Goal: Task Accomplishment & Management: Use online tool/utility

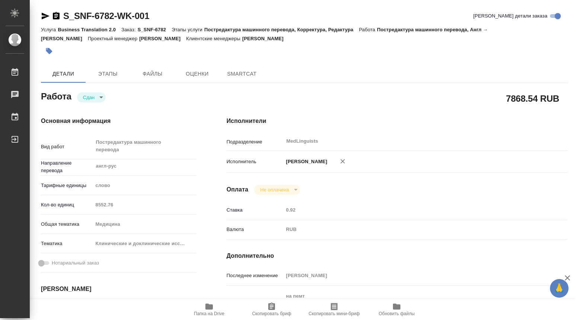
type textarea "x"
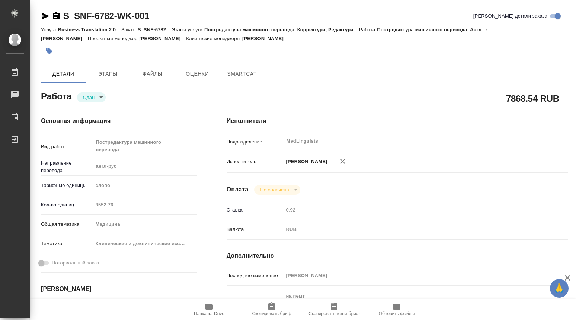
type textarea "x"
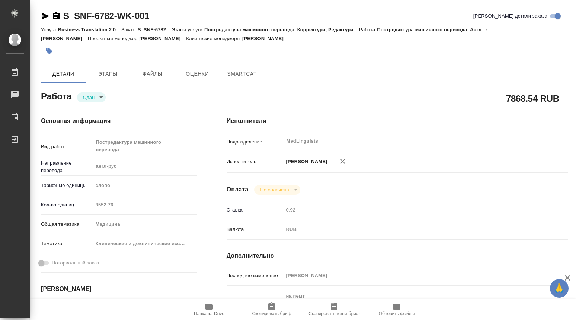
type textarea "x"
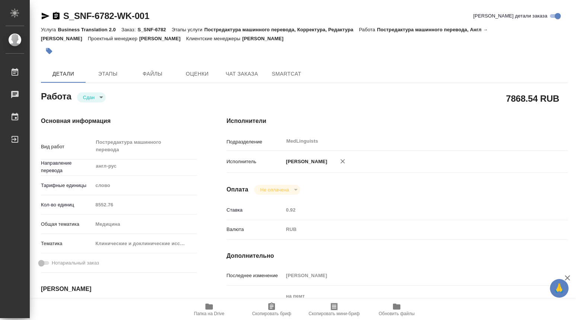
type textarea "x"
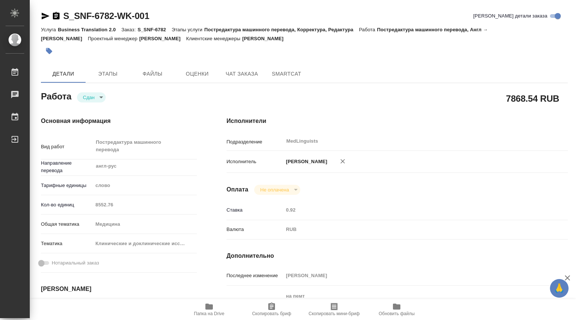
type textarea "x"
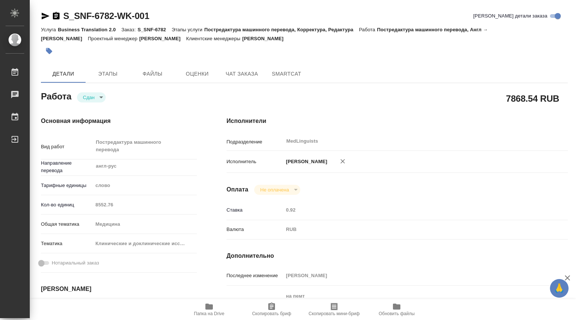
click at [86, 205] on div "Кол-во единиц 8552.76" at bounding box center [119, 204] width 156 height 13
type textarea "x"
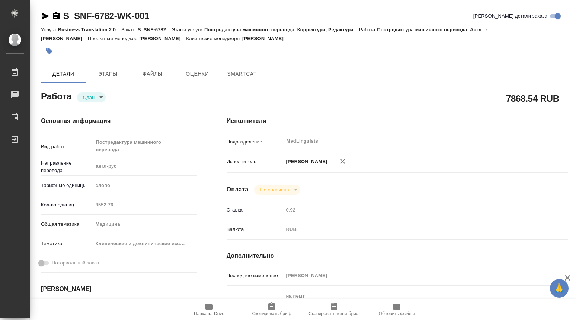
type textarea "x"
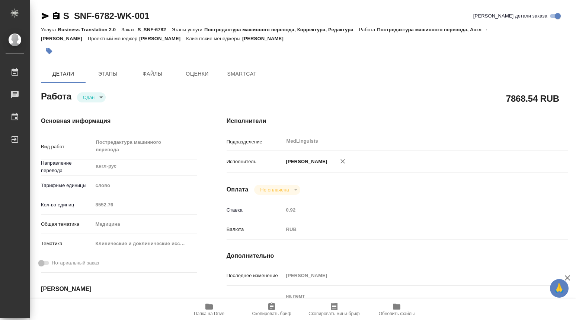
type textarea "x"
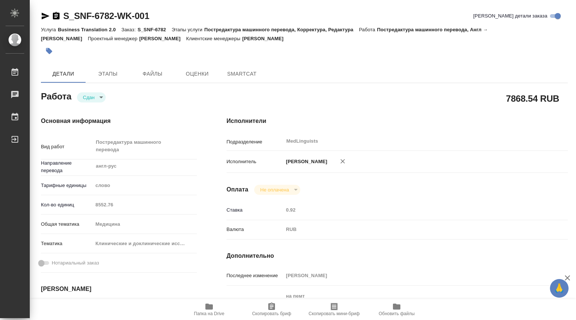
type textarea "x"
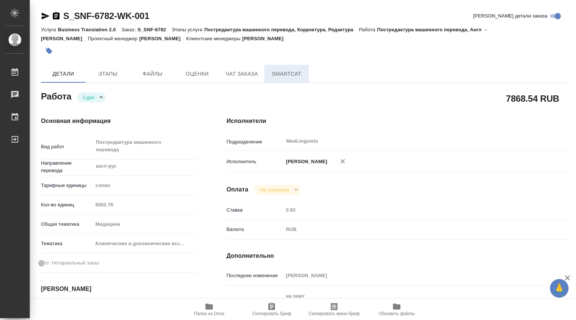
type textarea "x"
click at [281, 74] on span "SmartCat" at bounding box center [287, 73] width 36 height 9
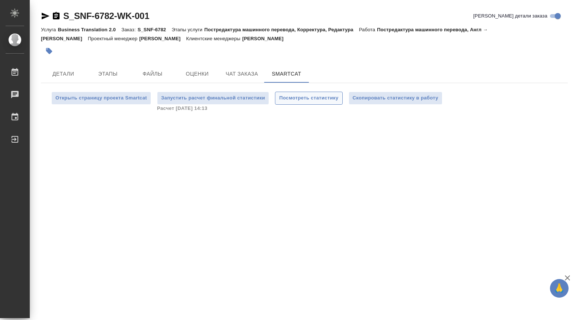
click at [314, 97] on span "Посмотреть статистику" at bounding box center [308, 98] width 59 height 9
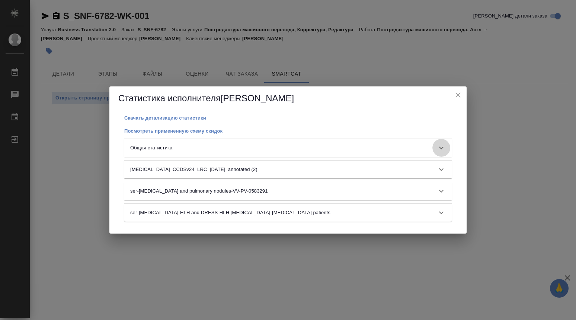
click at [442, 148] on icon at bounding box center [441, 147] width 4 height 3
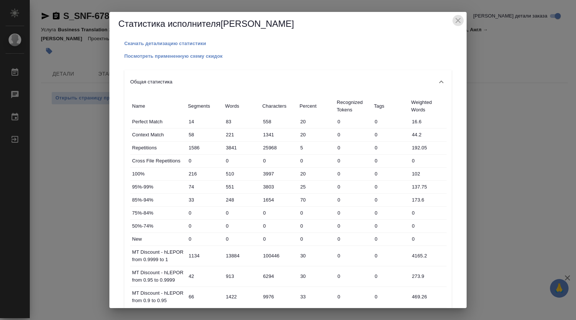
click at [458, 20] on icon "close" at bounding box center [458, 20] width 9 height 9
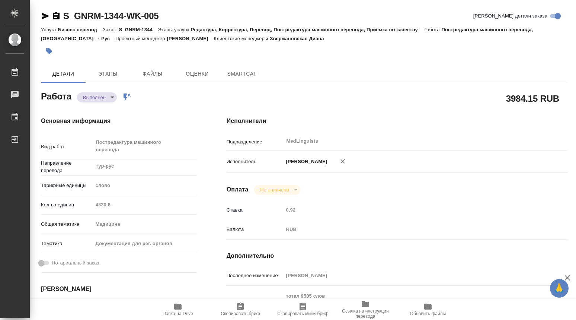
type textarea "x"
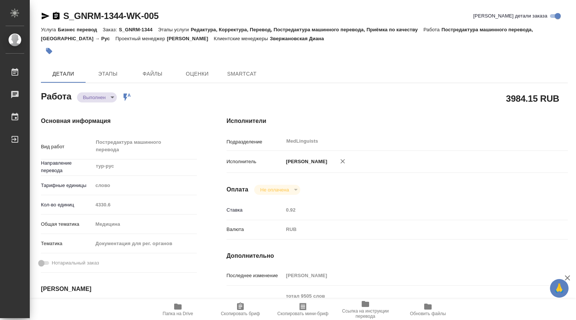
type textarea "x"
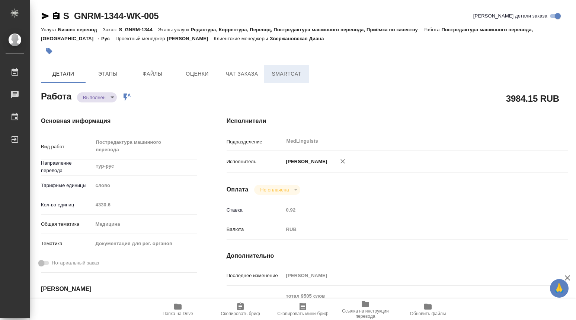
click at [283, 75] on span "SmartCat" at bounding box center [287, 73] width 36 height 9
type textarea "x"
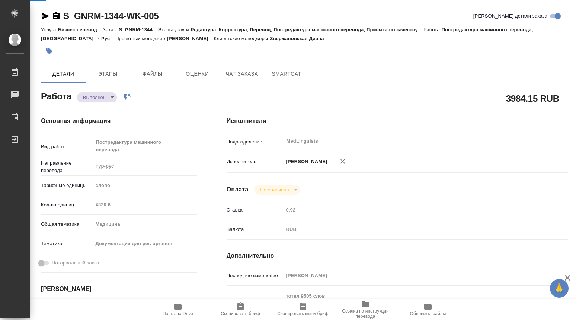
type textarea "x"
